Goal: Information Seeking & Learning: Find specific fact

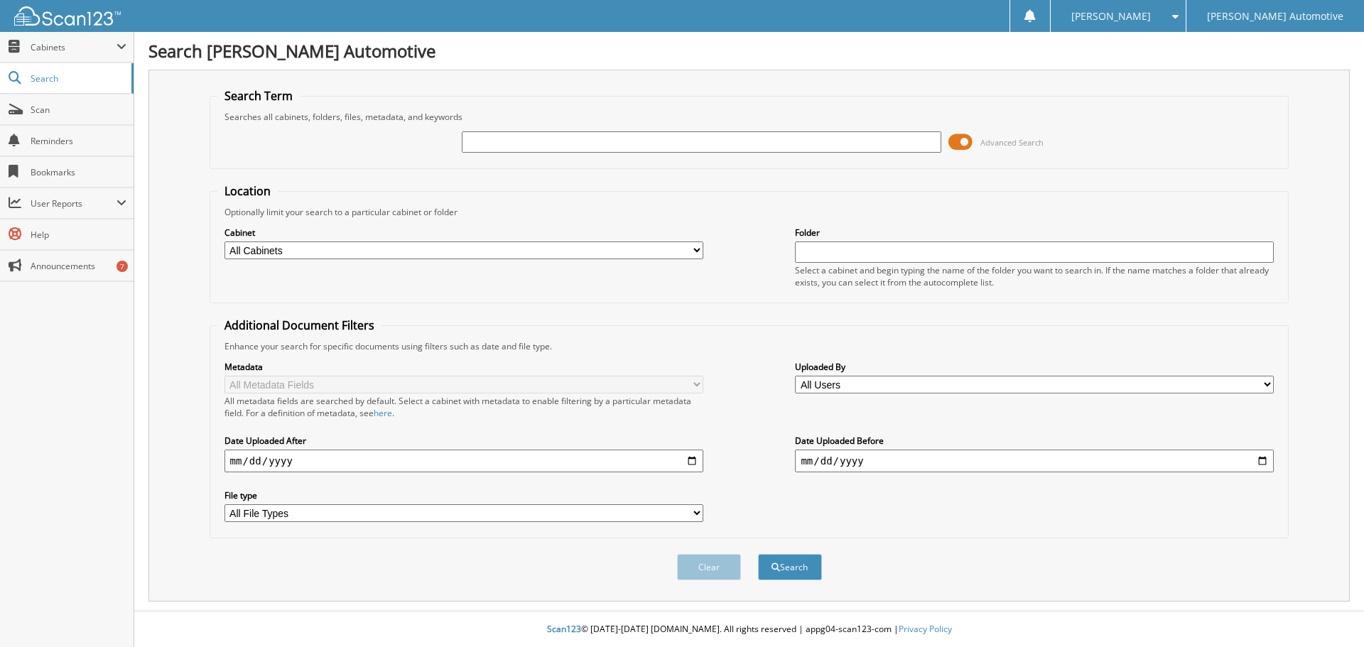
click at [591, 146] on input "text" at bounding box center [701, 141] width 479 height 21
type input "[PERSON_NAME]"
click at [758, 554] on button "Search" at bounding box center [790, 567] width 64 height 26
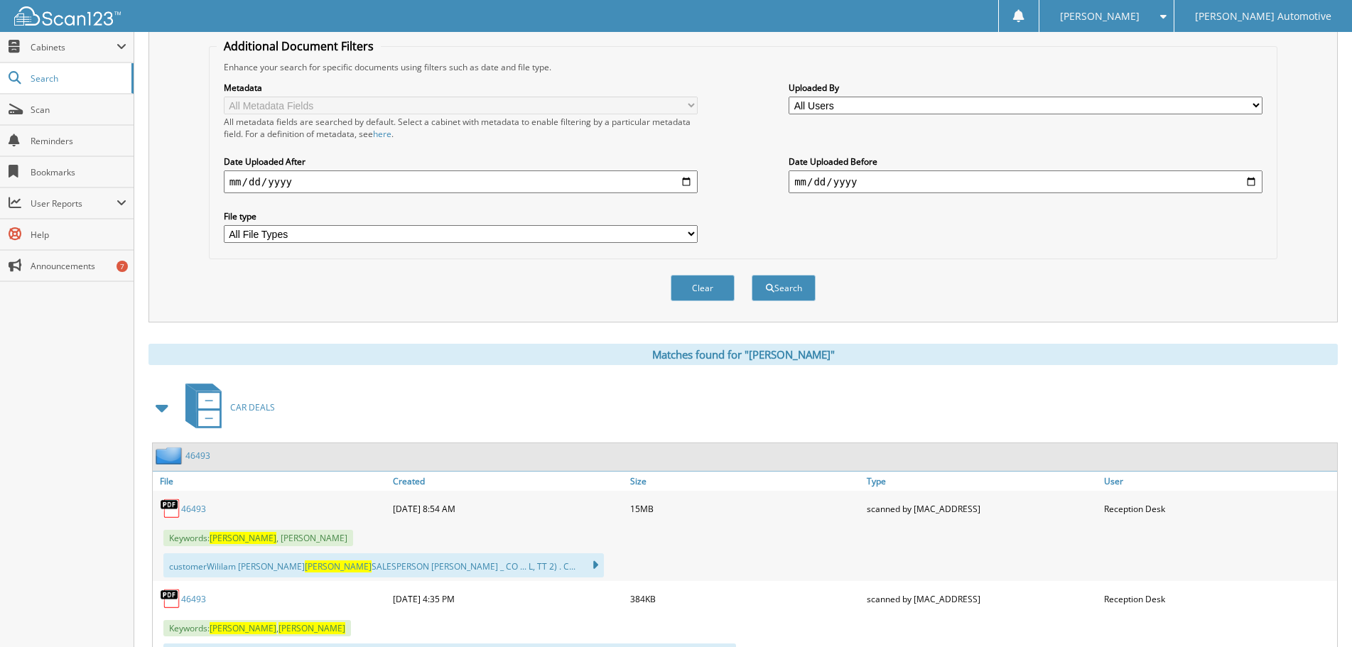
scroll to position [497, 0]
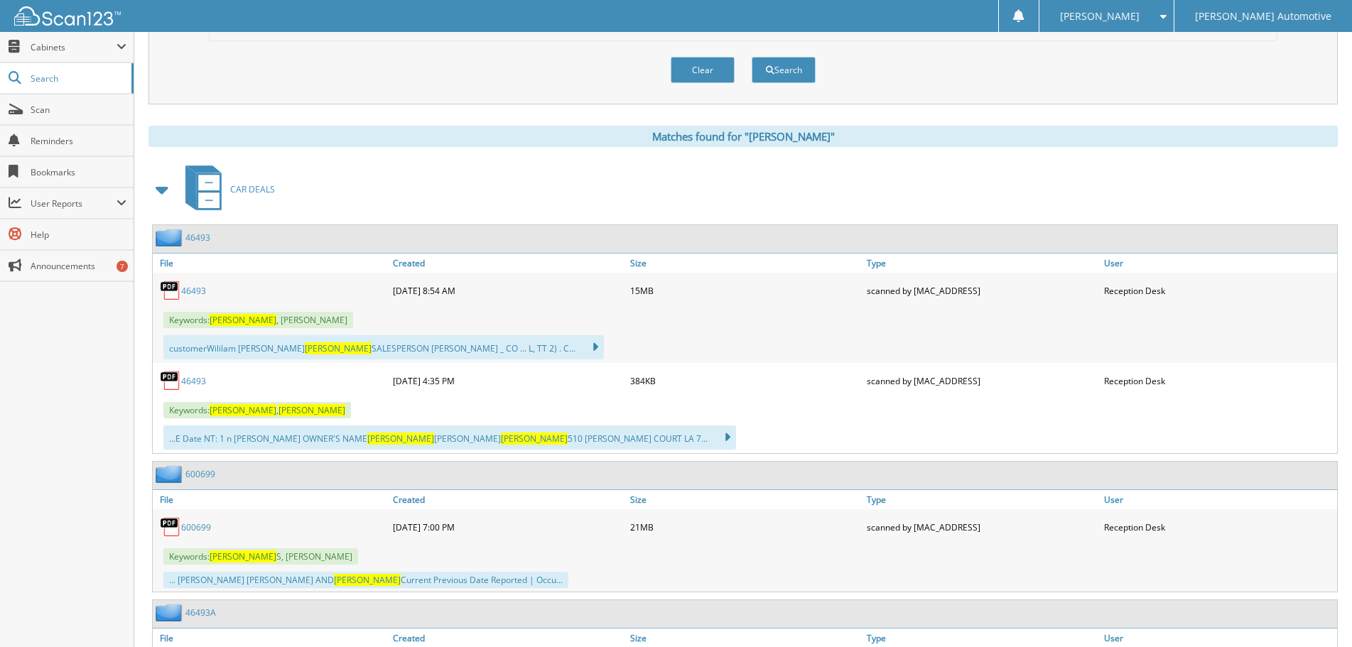
click at [194, 288] on link "46493" at bounding box center [193, 291] width 25 height 12
